Goal: Information Seeking & Learning: Find specific fact

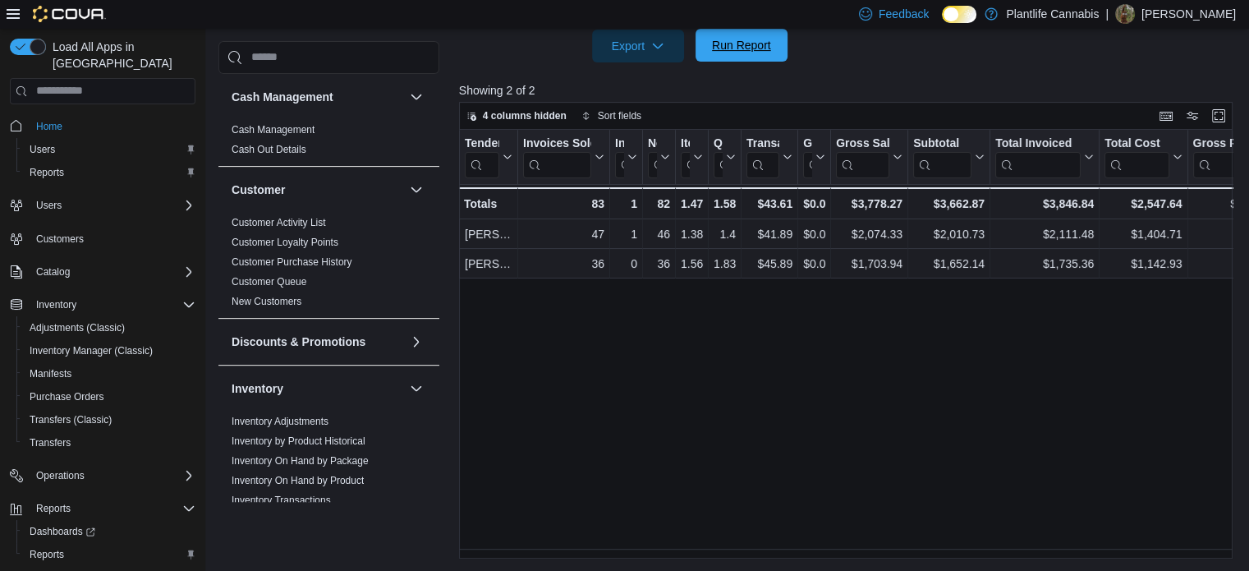
scroll to position [856, 0]
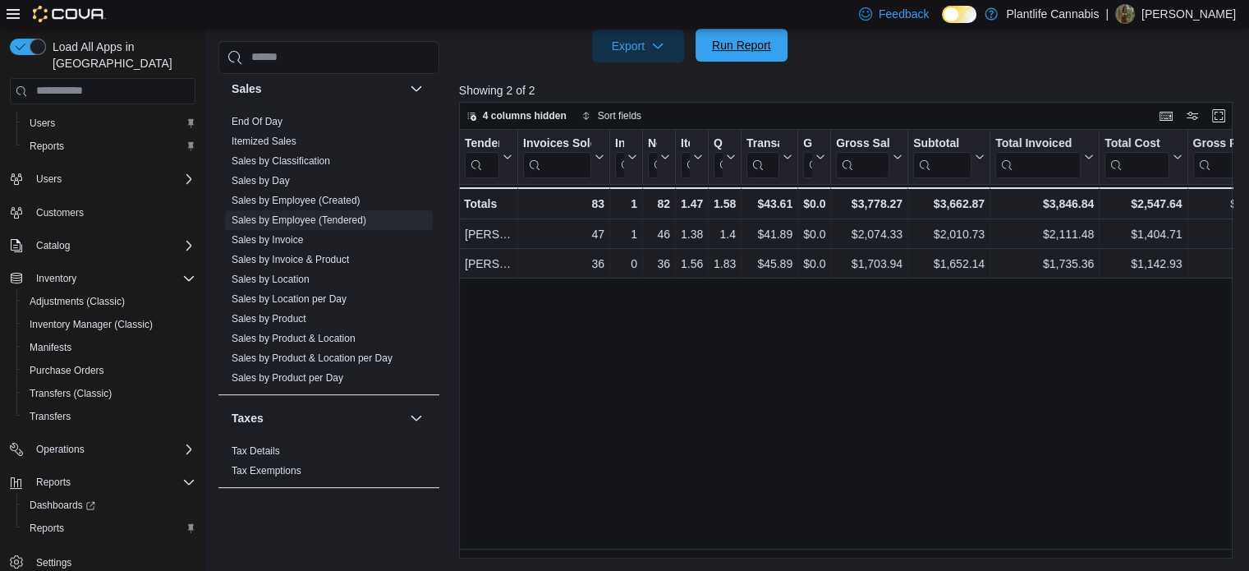
click at [733, 42] on span "Run Report" at bounding box center [741, 45] width 59 height 16
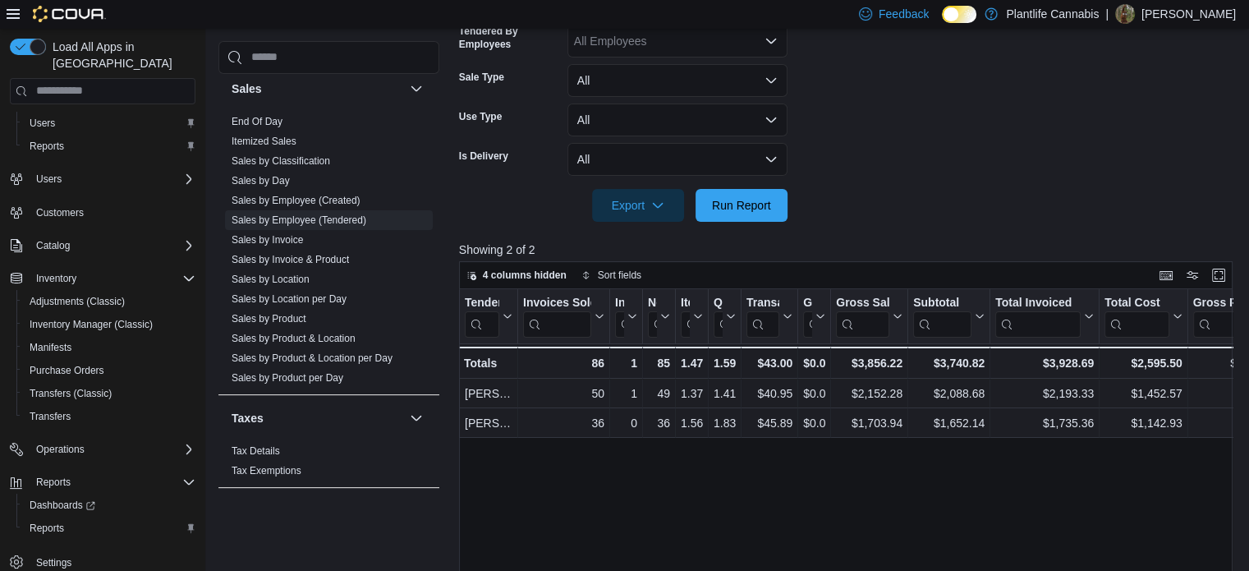
scroll to position [247, 0]
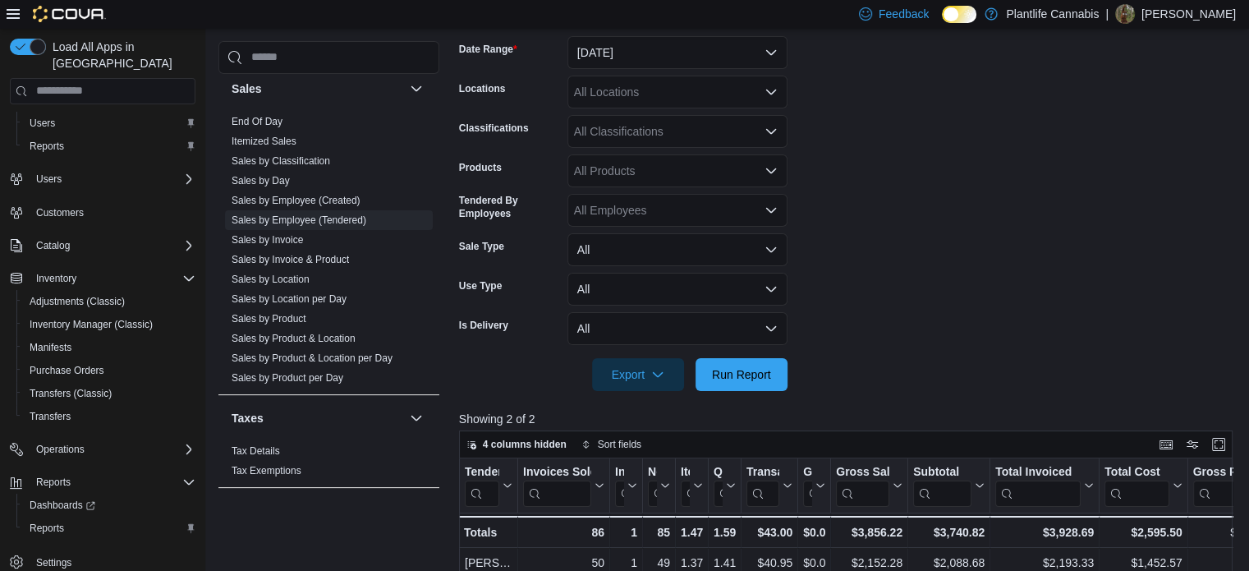
click at [683, 140] on div "All Classifications" at bounding box center [678, 131] width 220 height 33
type input "**"
click at [660, 169] on button "Accessory Group" at bounding box center [678, 160] width 220 height 24
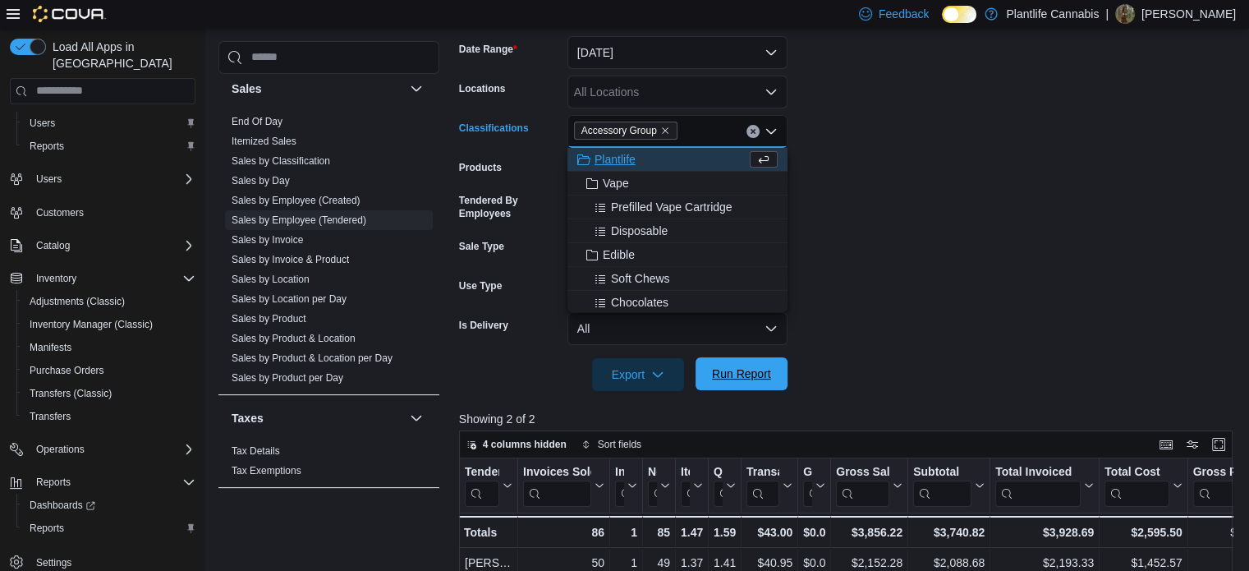
click at [747, 365] on span "Run Report" at bounding box center [742, 373] width 72 height 33
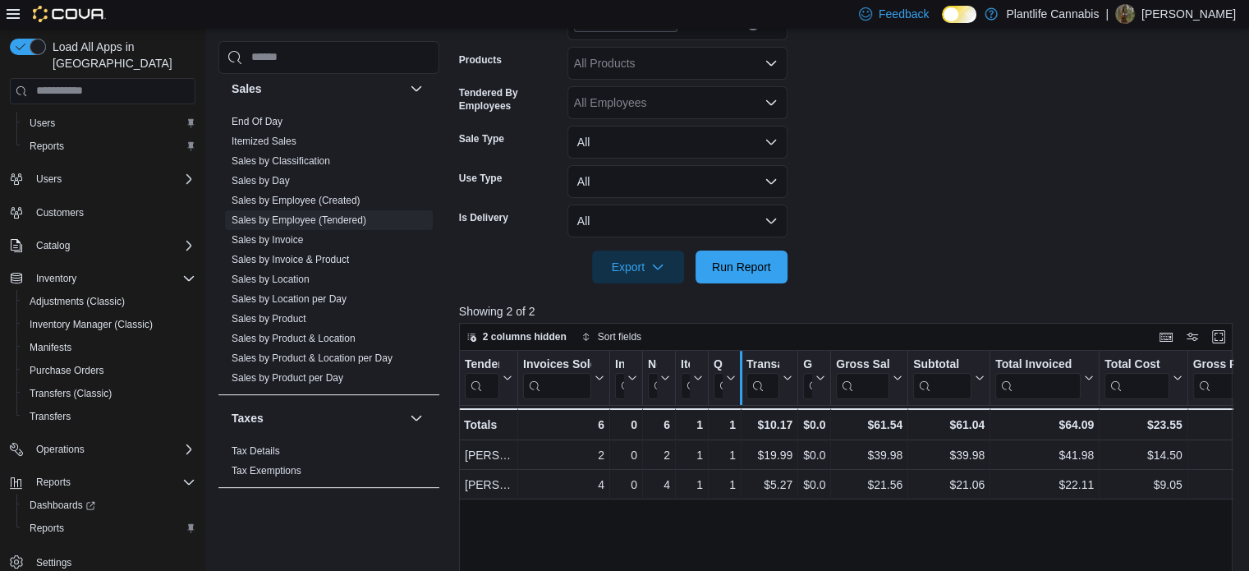
scroll to position [494, 0]
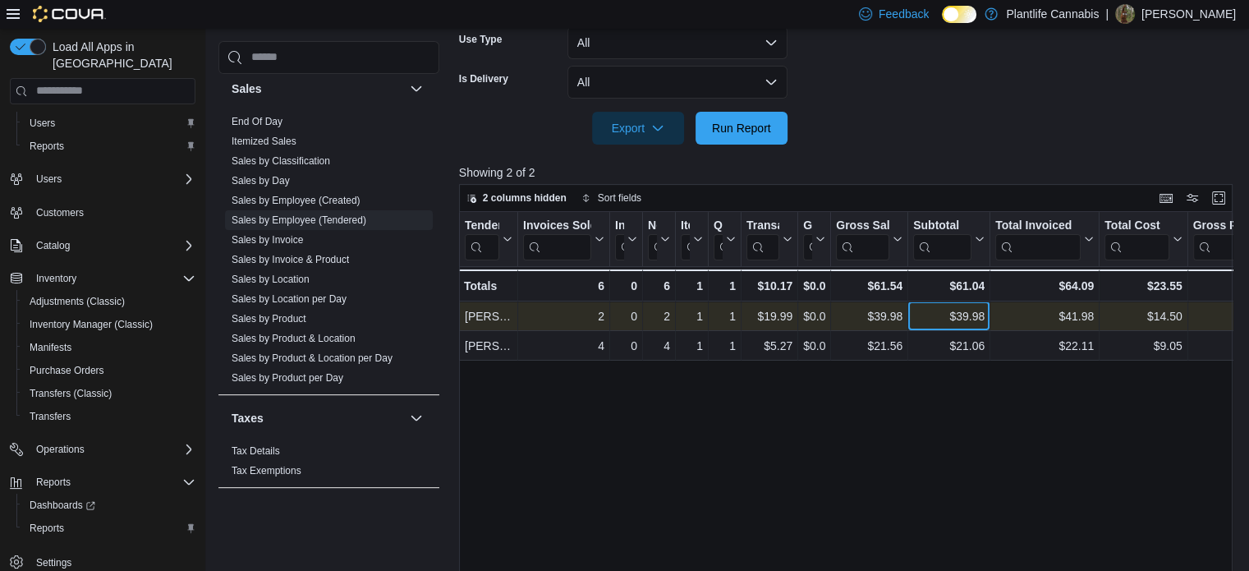
click at [968, 316] on div "$39.98" at bounding box center [948, 316] width 71 height 20
copy div "39.98"
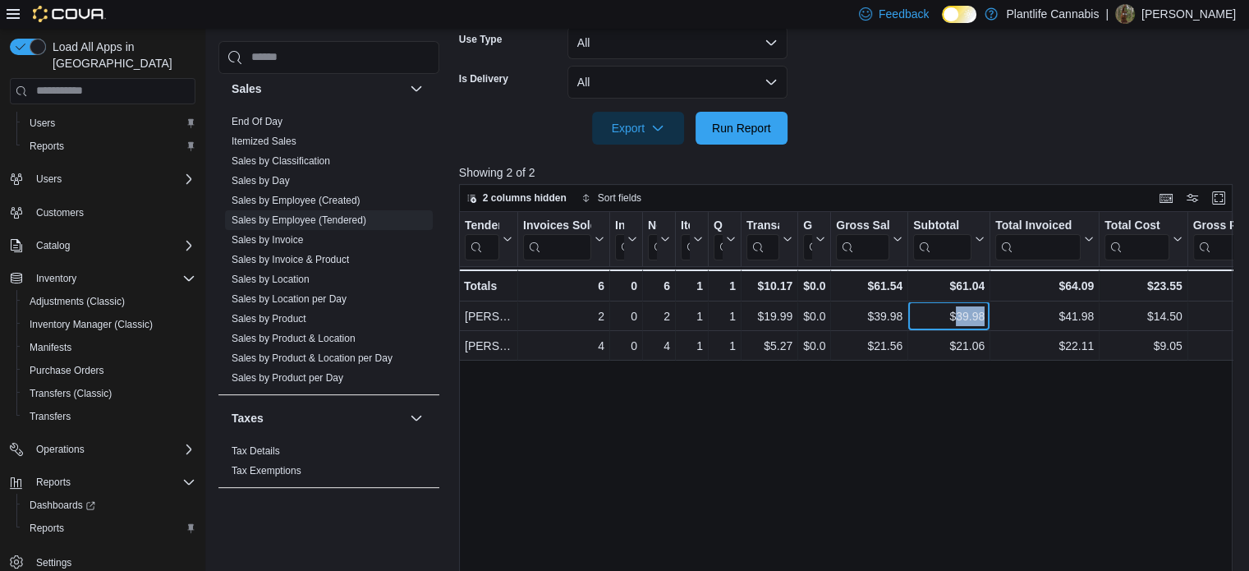
scroll to position [247, 0]
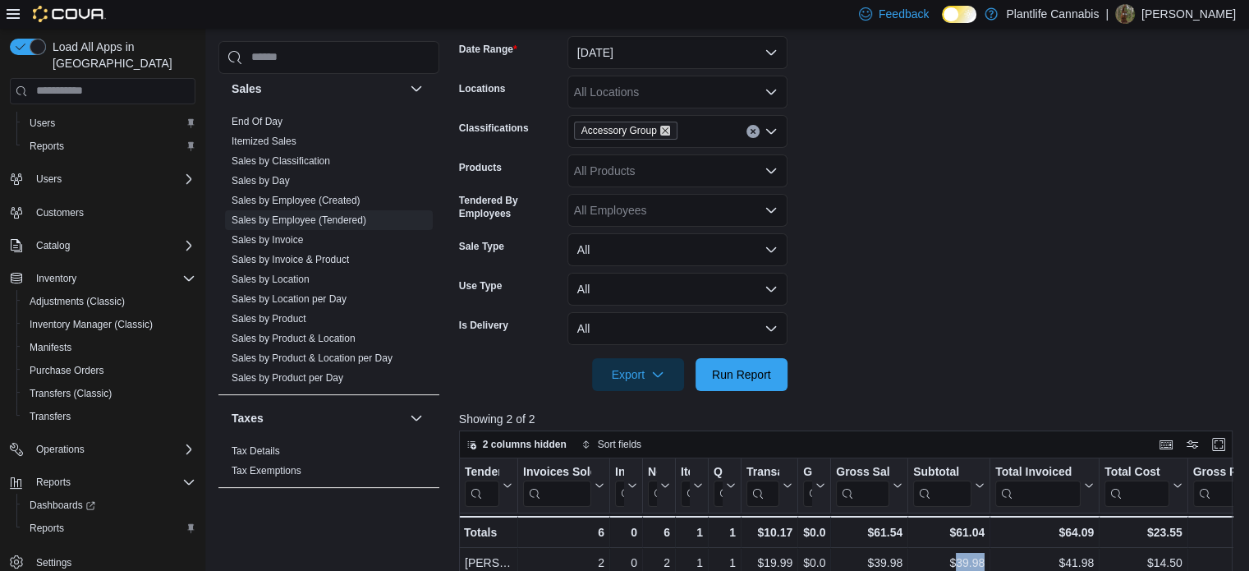
click at [660, 127] on icon "Remove Accessory Group from selection in this group" at bounding box center [665, 131] width 10 height 10
drag, startPoint x: 759, startPoint y: 373, endPoint x: 822, endPoint y: 186, distance: 196.9
click at [759, 370] on span "Run Report" at bounding box center [741, 374] width 59 height 16
drag, startPoint x: 268, startPoint y: 124, endPoint x: 370, endPoint y: 173, distance: 113.9
click at [268, 124] on link "End Of Day" at bounding box center [257, 121] width 51 height 11
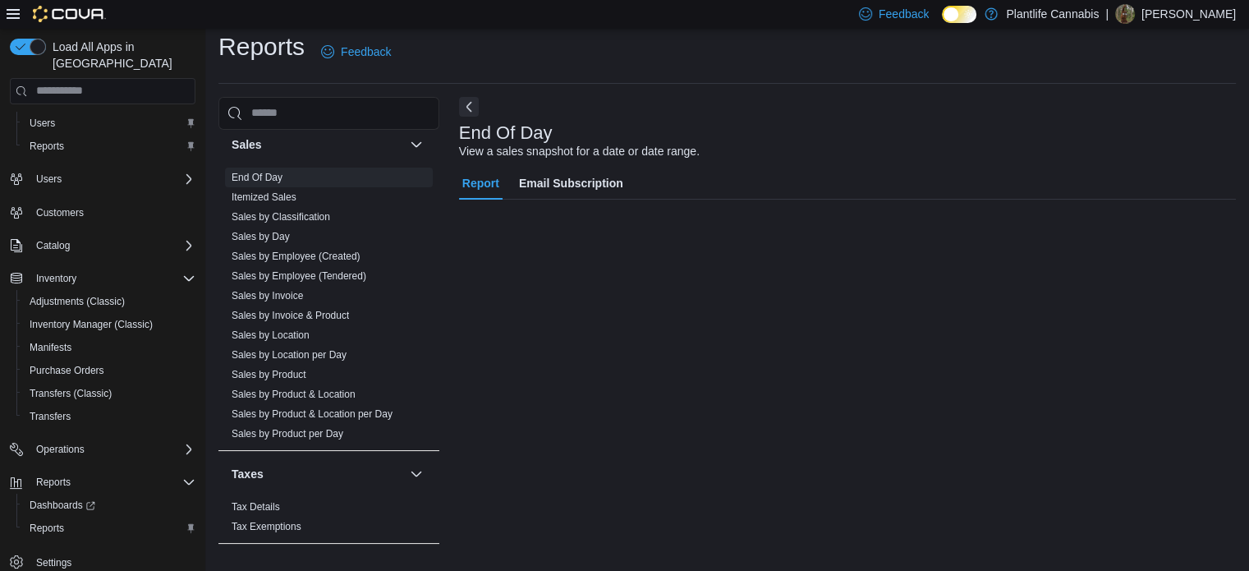
scroll to position [11, 0]
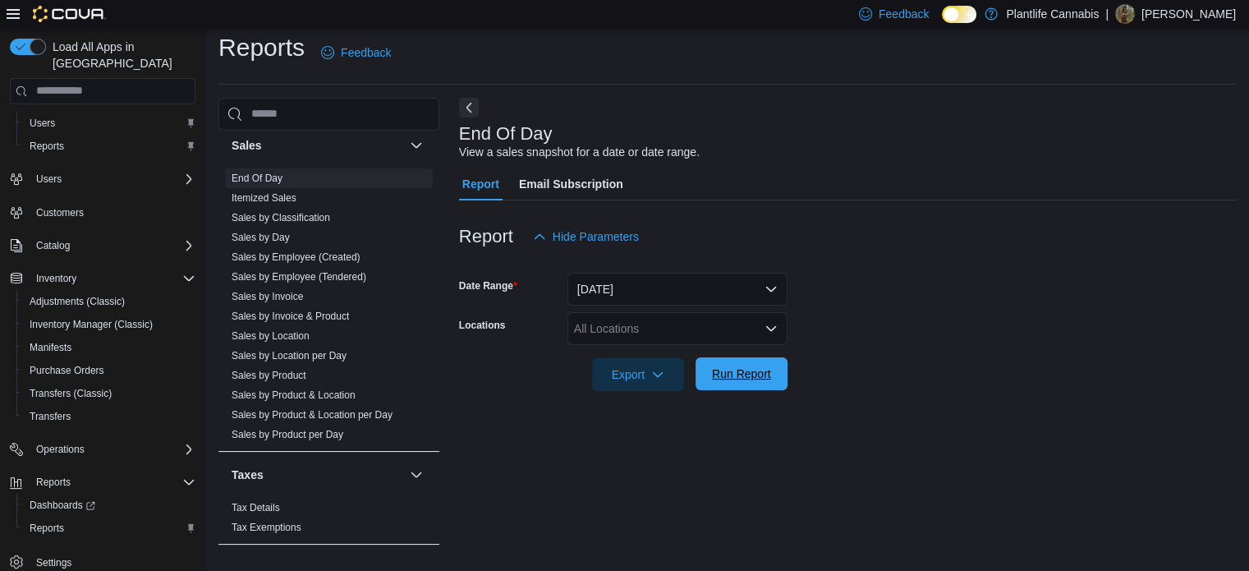
click at [762, 361] on span "Run Report" at bounding box center [742, 373] width 72 height 33
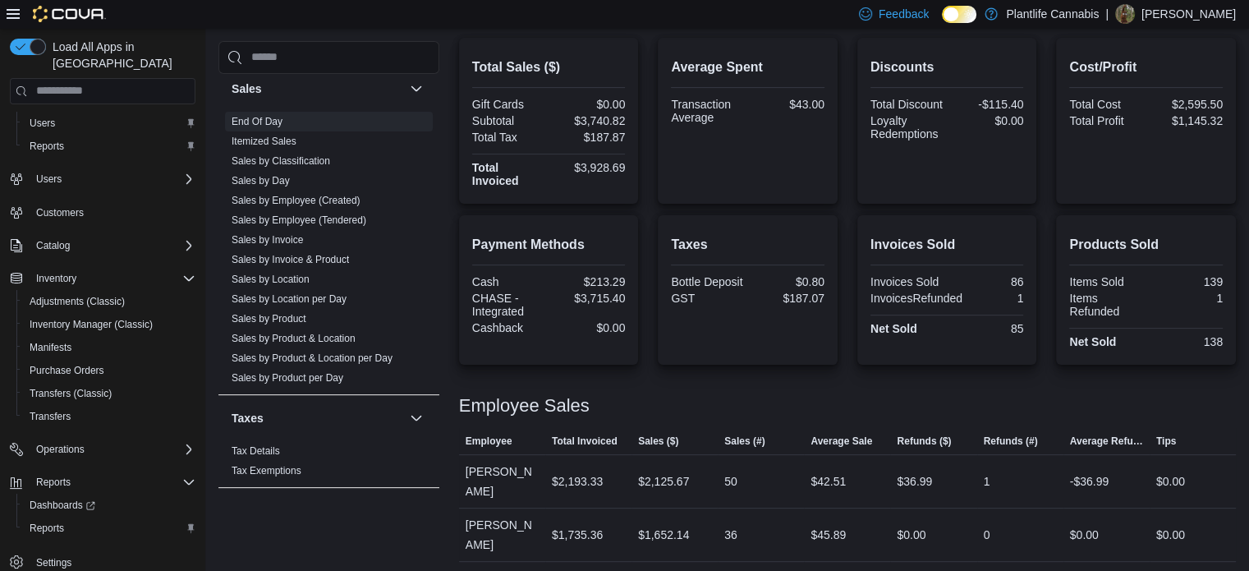
scroll to position [387, 0]
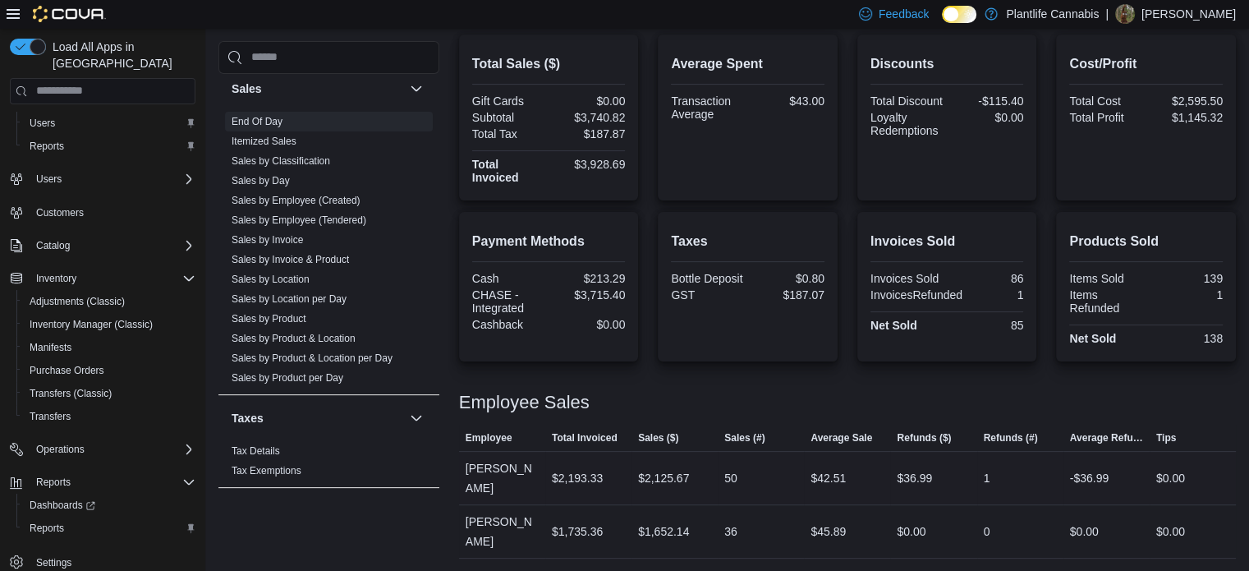
click at [670, 472] on div "$2,125.67" at bounding box center [663, 478] width 51 height 20
copy div "2,125.67"
click at [614, 115] on div "$3,740.82" at bounding box center [588, 117] width 73 height 13
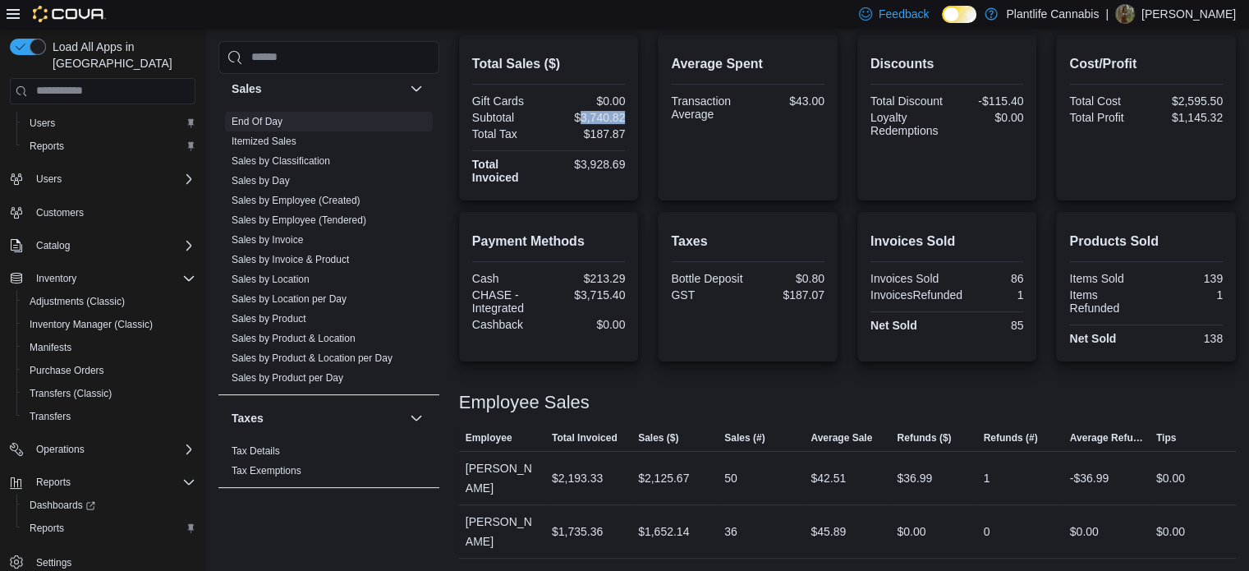
copy div "3,740.82"
click at [607, 163] on div "$3,928.69" at bounding box center [588, 164] width 73 height 13
copy div "3,928.69"
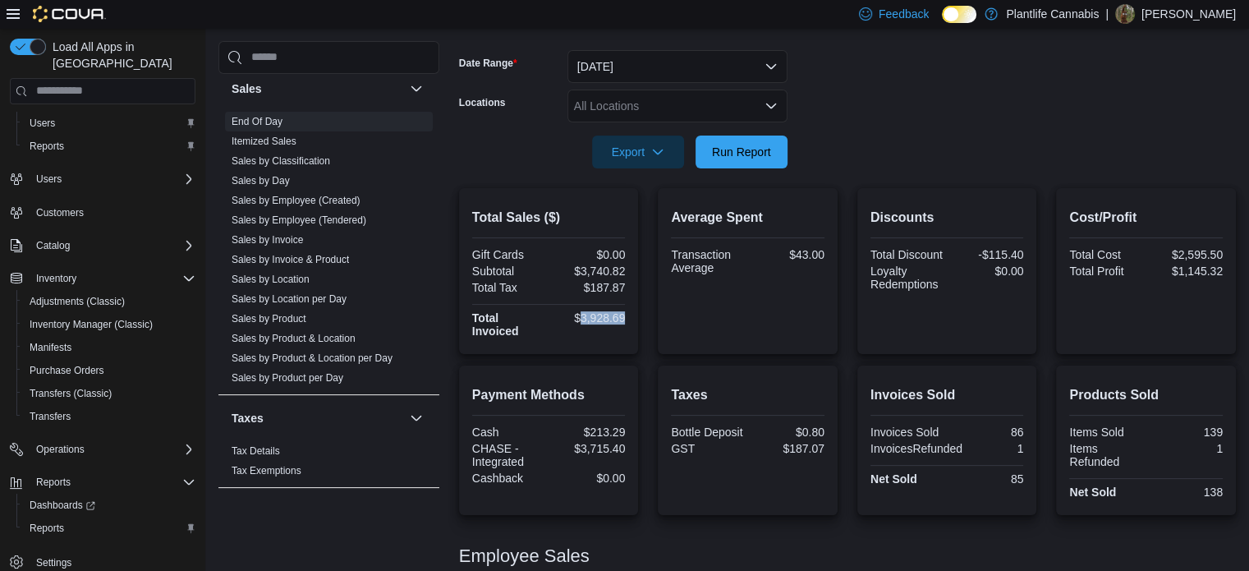
scroll to position [140, 0]
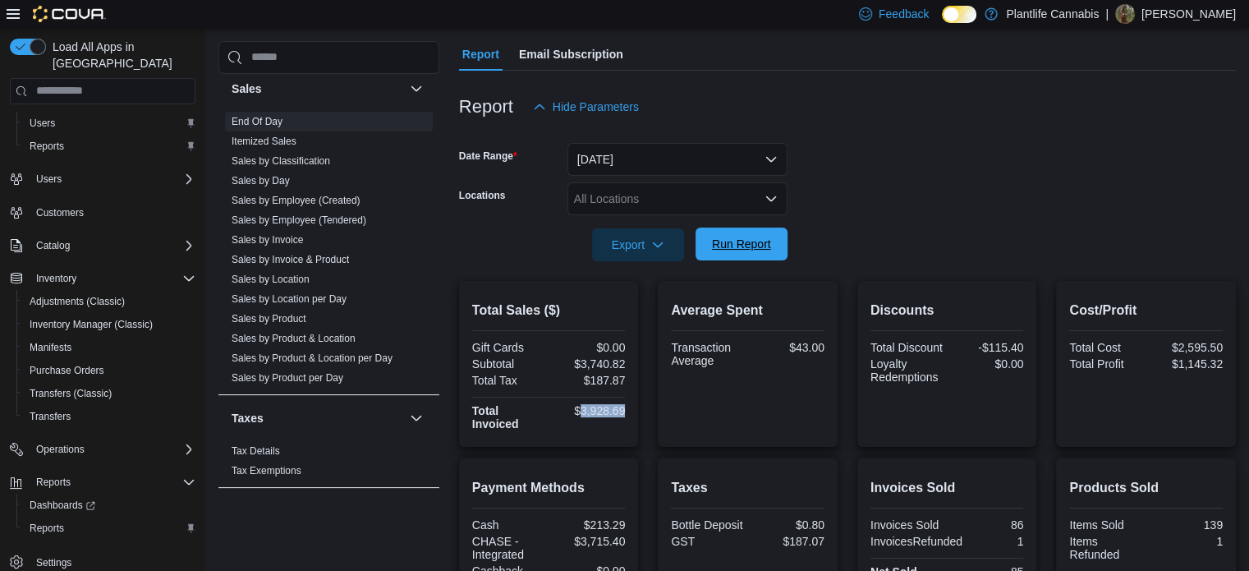
click at [742, 242] on span "Run Report" at bounding box center [741, 244] width 59 height 16
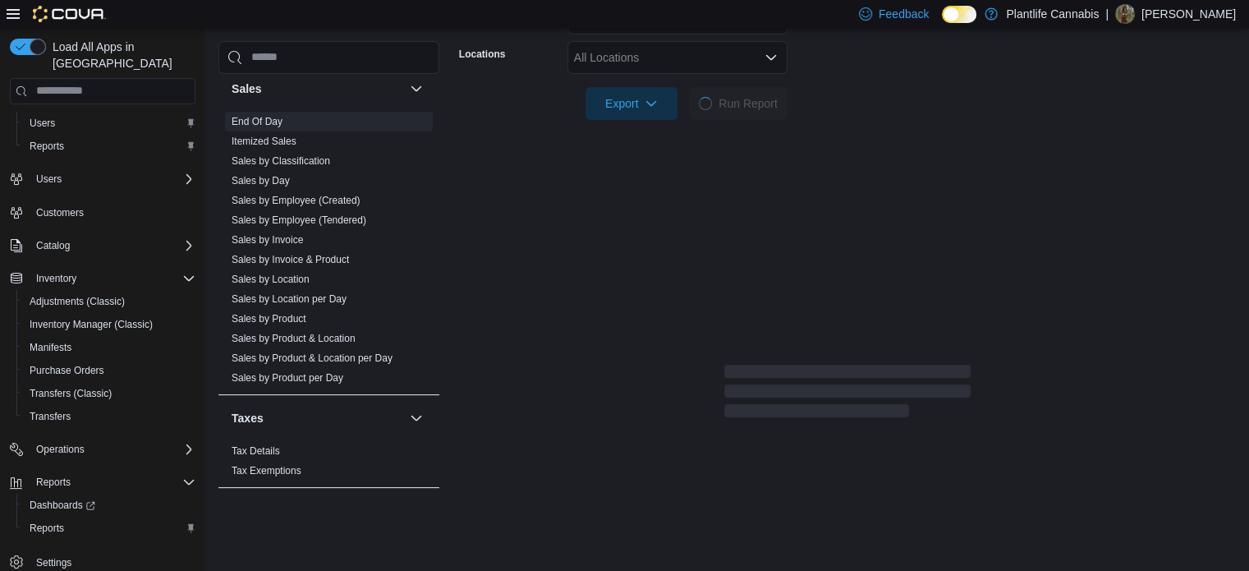
scroll to position [372, 0]
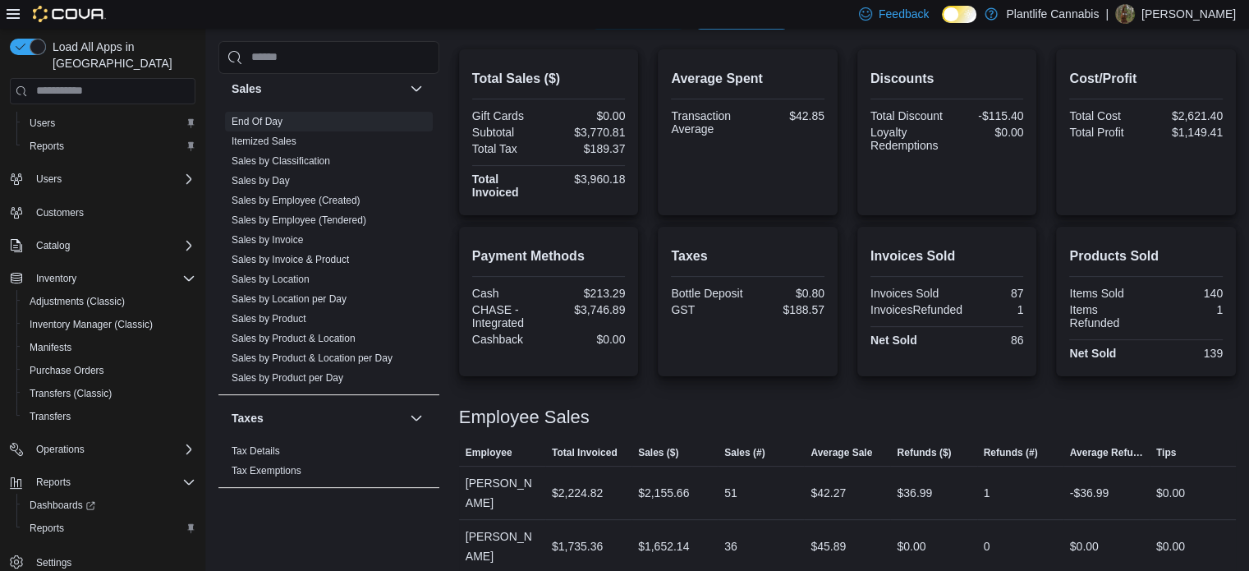
click at [609, 182] on div "$3,960.18" at bounding box center [588, 178] width 73 height 13
copy div "3,960.18"
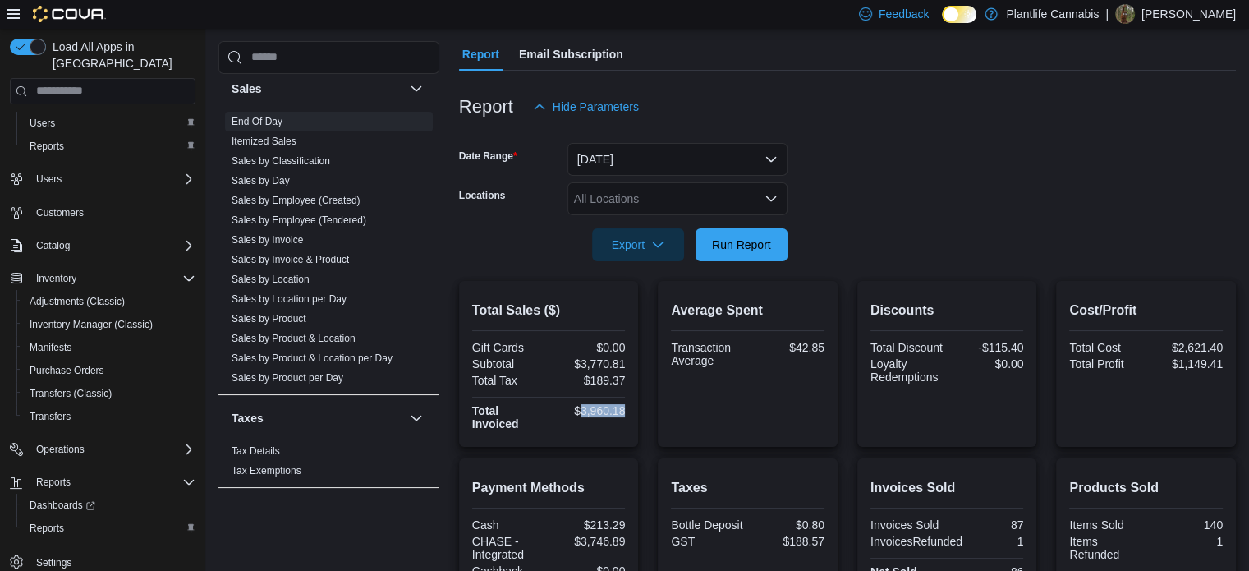
scroll to position [387, 0]
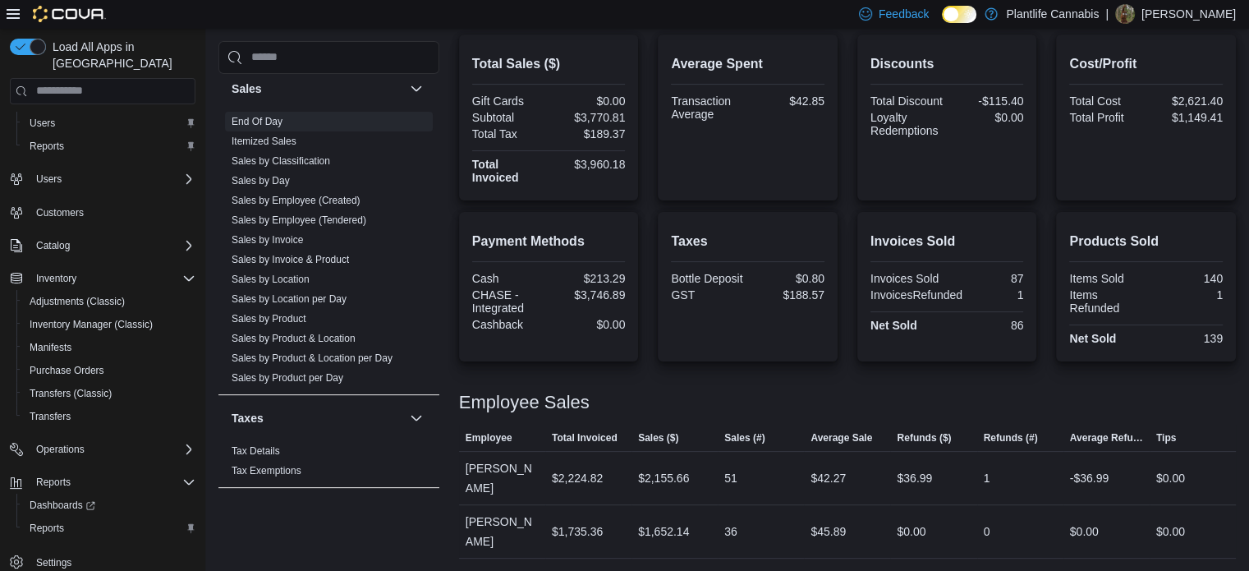
click at [614, 111] on div "$3,770.81" at bounding box center [588, 117] width 73 height 13
copy div "3,770.81"
click at [601, 167] on div "$3,960.18" at bounding box center [588, 164] width 73 height 13
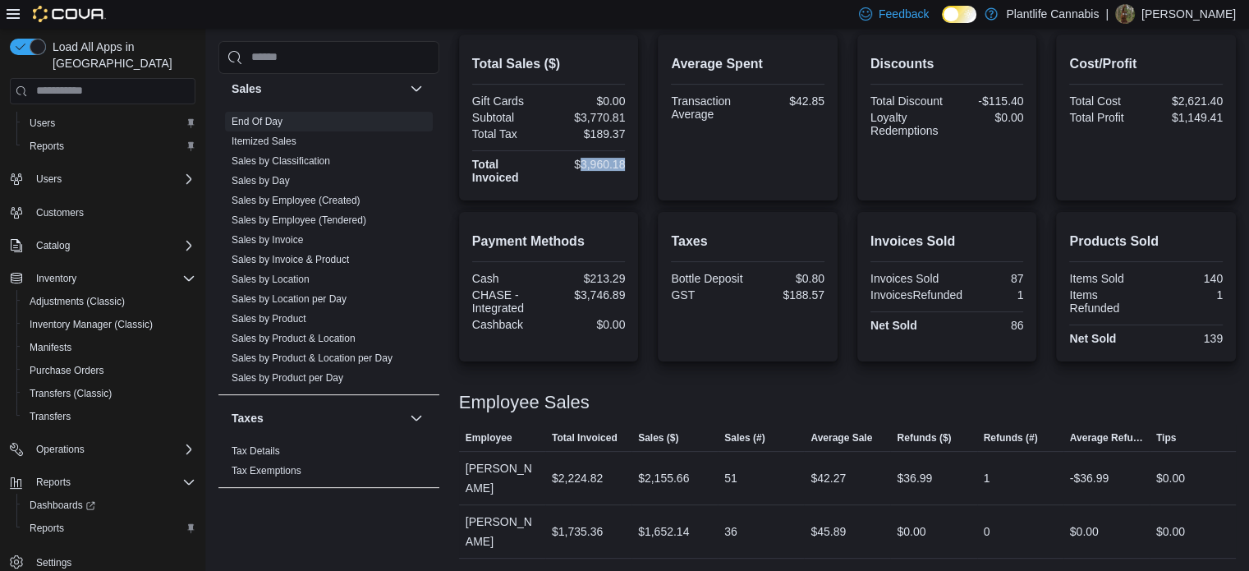
copy div "3,960.18"
click at [601, 282] on div "$213.29" at bounding box center [588, 278] width 73 height 13
click at [601, 295] on div "$3,746.89" at bounding box center [588, 294] width 73 height 13
copy div "3,746.89"
